Goal: Information Seeking & Learning: Learn about a topic

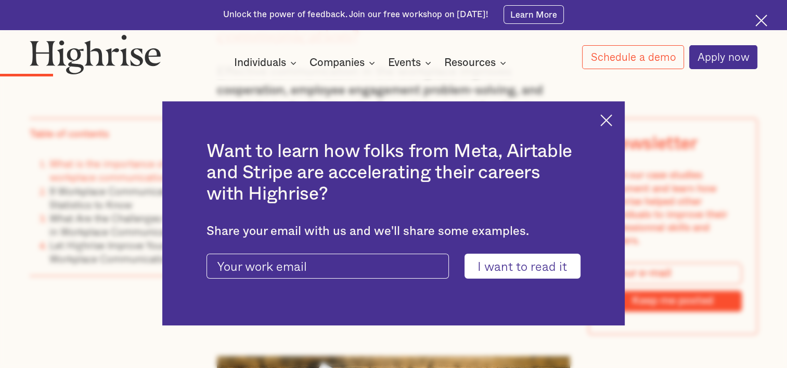
scroll to position [1255, 0]
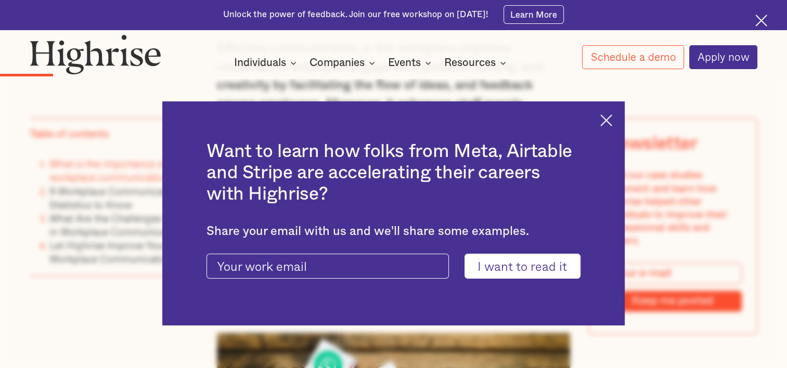
click at [620, 121] on div "Want to learn how folks from Meta, Airtable and Stripe are accelerating their c…" at bounding box center [393, 213] width 463 height 224
click at [613, 121] on img at bounding box center [607, 120] width 12 height 12
